Goal: Navigation & Orientation: Find specific page/section

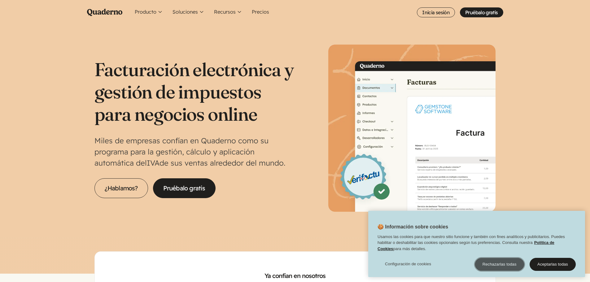
click at [508, 267] on button "Rechazarlas todas" at bounding box center [500, 264] width 50 height 13
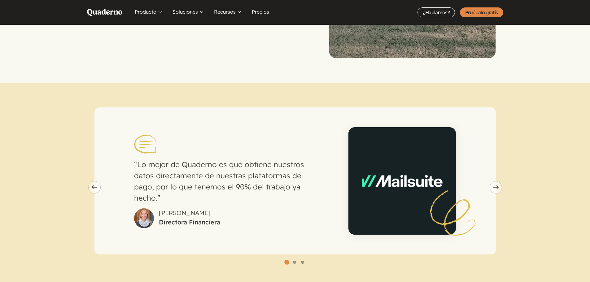
scroll to position [1642, 0]
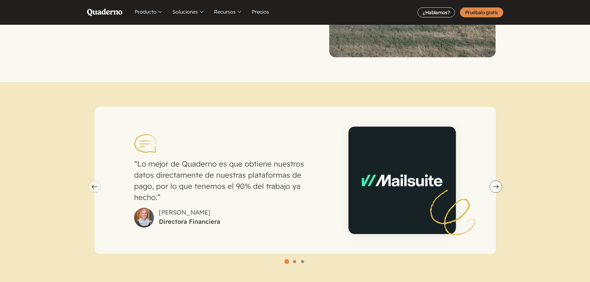
click at [495, 185] on icon "Next slide" at bounding box center [496, 187] width 6 height 4
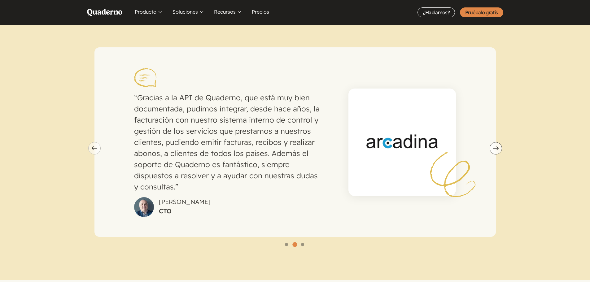
scroll to position [1703, 0]
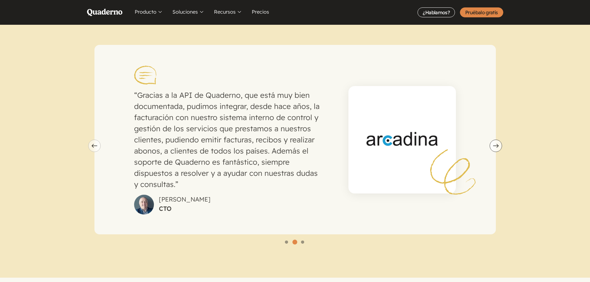
click at [493, 142] on button "Next slide" at bounding box center [496, 146] width 12 height 12
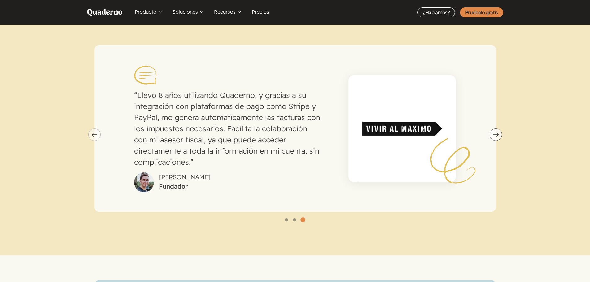
click at [497, 133] on use "carousel" at bounding box center [496, 135] width 6 height 4
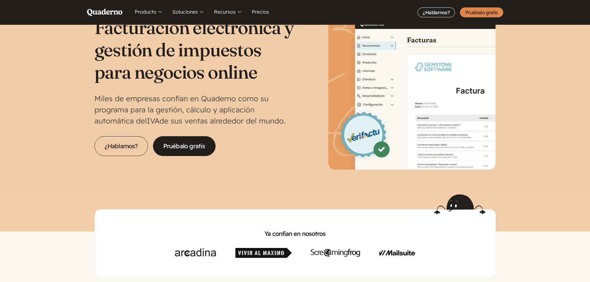
scroll to position [0, 0]
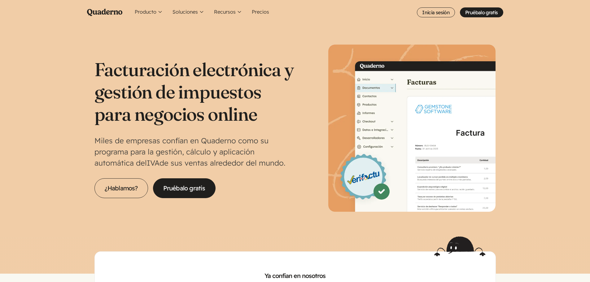
click at [116, 13] on icon "Quaderno Homepage" at bounding box center [104, 12] width 35 height 7
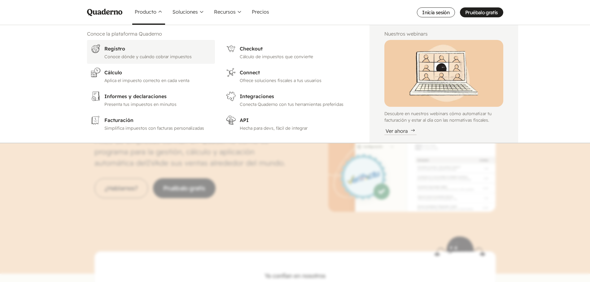
click at [125, 49] on h3 "Registro" at bounding box center [157, 48] width 107 height 7
